Goal: Navigation & Orientation: Go to known website

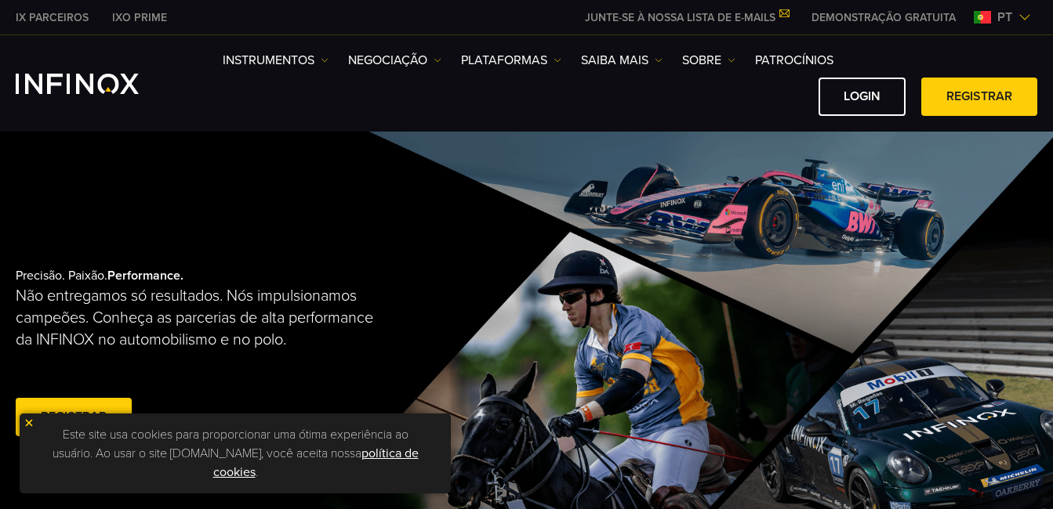
click at [1021, 15] on img at bounding box center [1024, 17] width 13 height 13
